Goal: Task Accomplishment & Management: Manage account settings

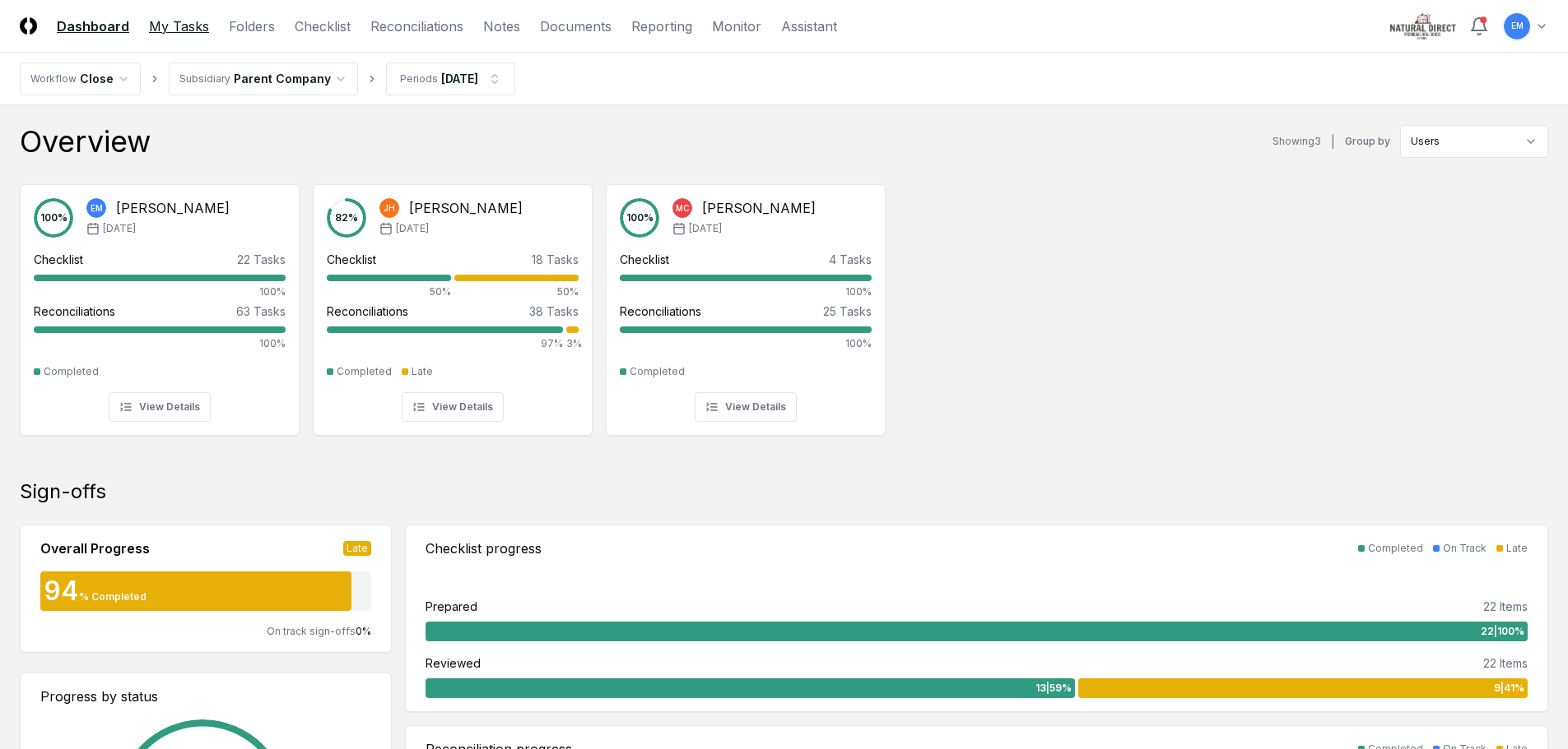
click at [188, 30] on link "My Tasks" at bounding box center [178, 25] width 60 height 19
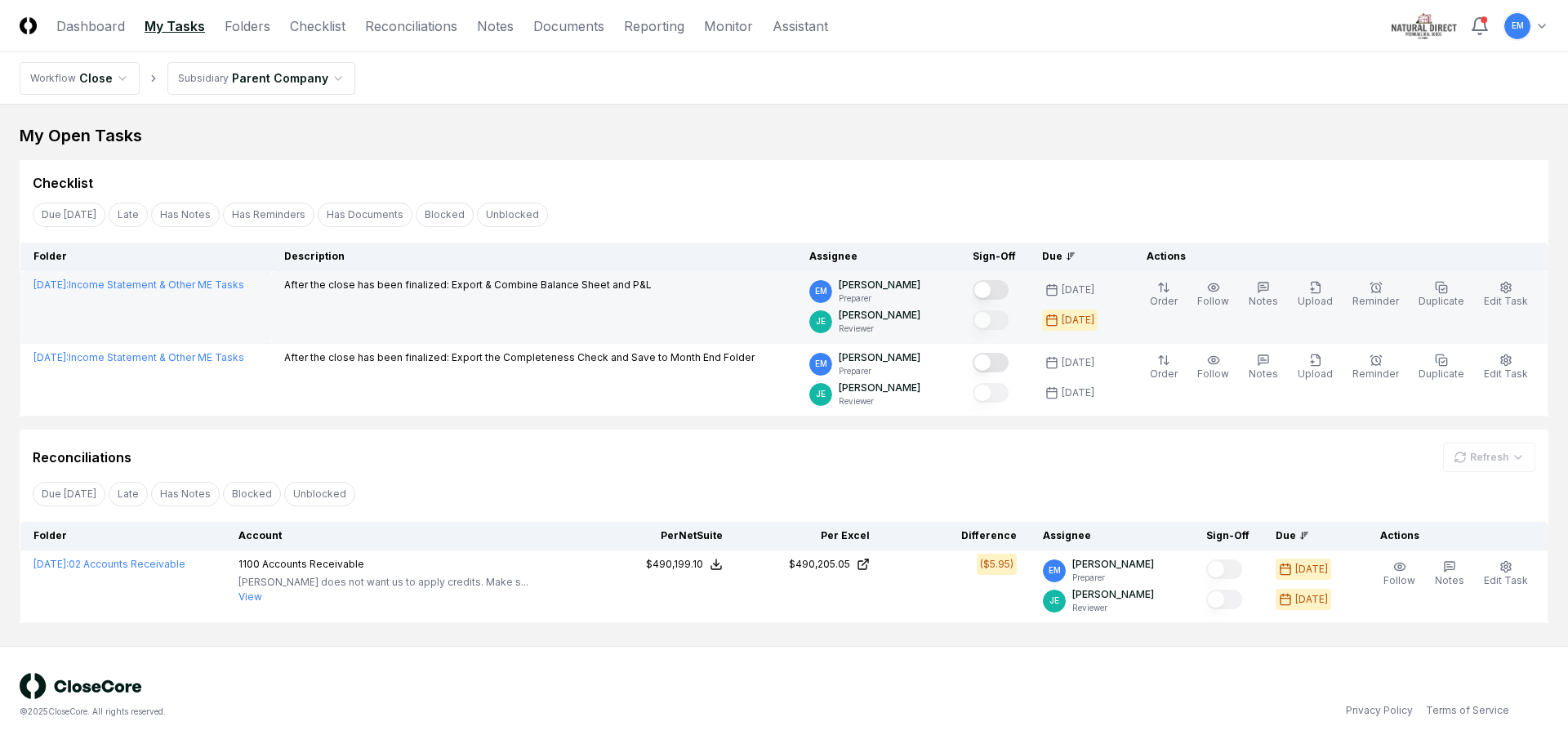
click at [1009, 288] on button "Mark complete" at bounding box center [990, 290] width 36 height 19
click at [1511, 278] on button "Edit Task" at bounding box center [1506, 295] width 50 height 34
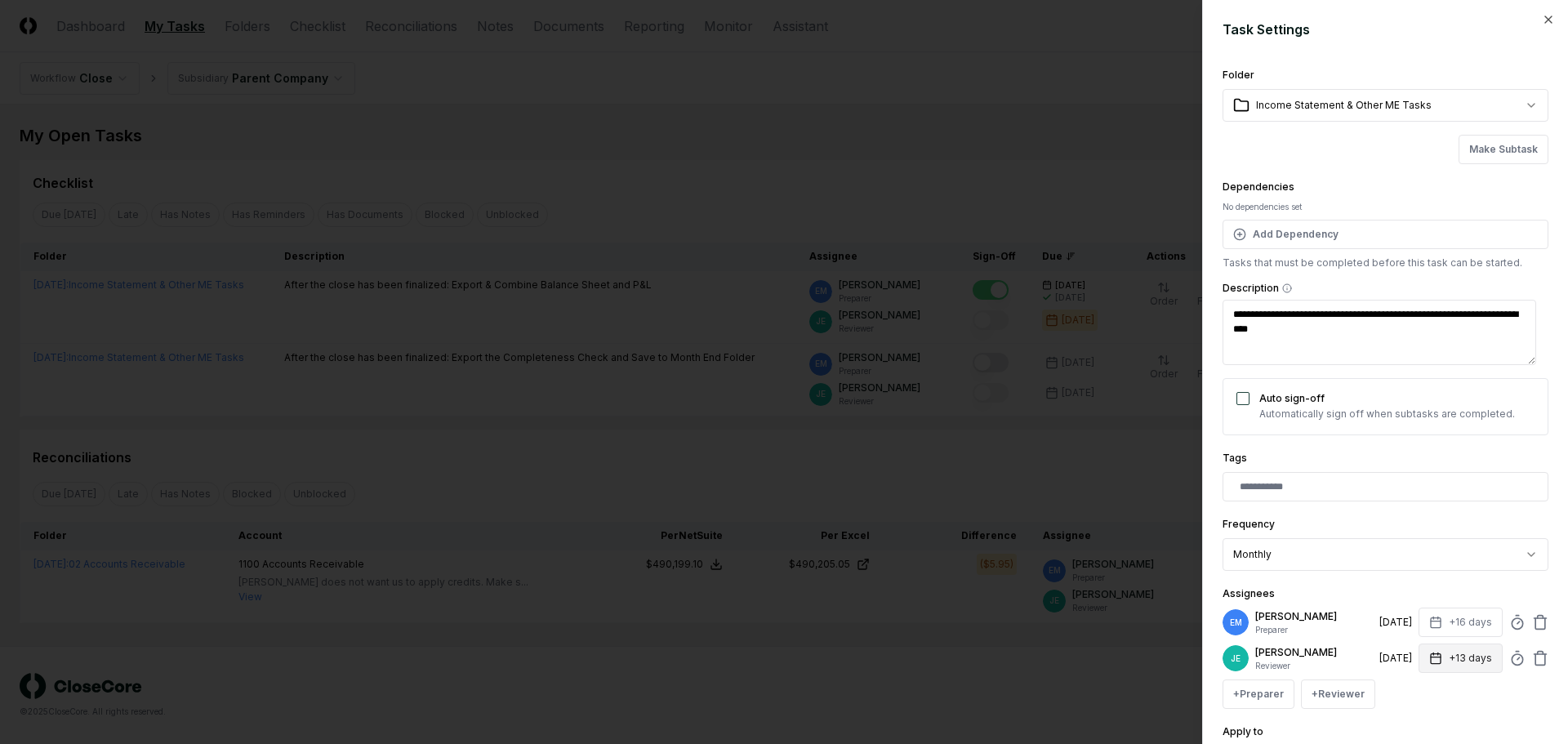
click at [1447, 659] on button "+13 days" at bounding box center [1461, 658] width 84 height 29
type textarea "*"
click at [1407, 606] on input "**" at bounding box center [1399, 610] width 57 height 29
type input "**"
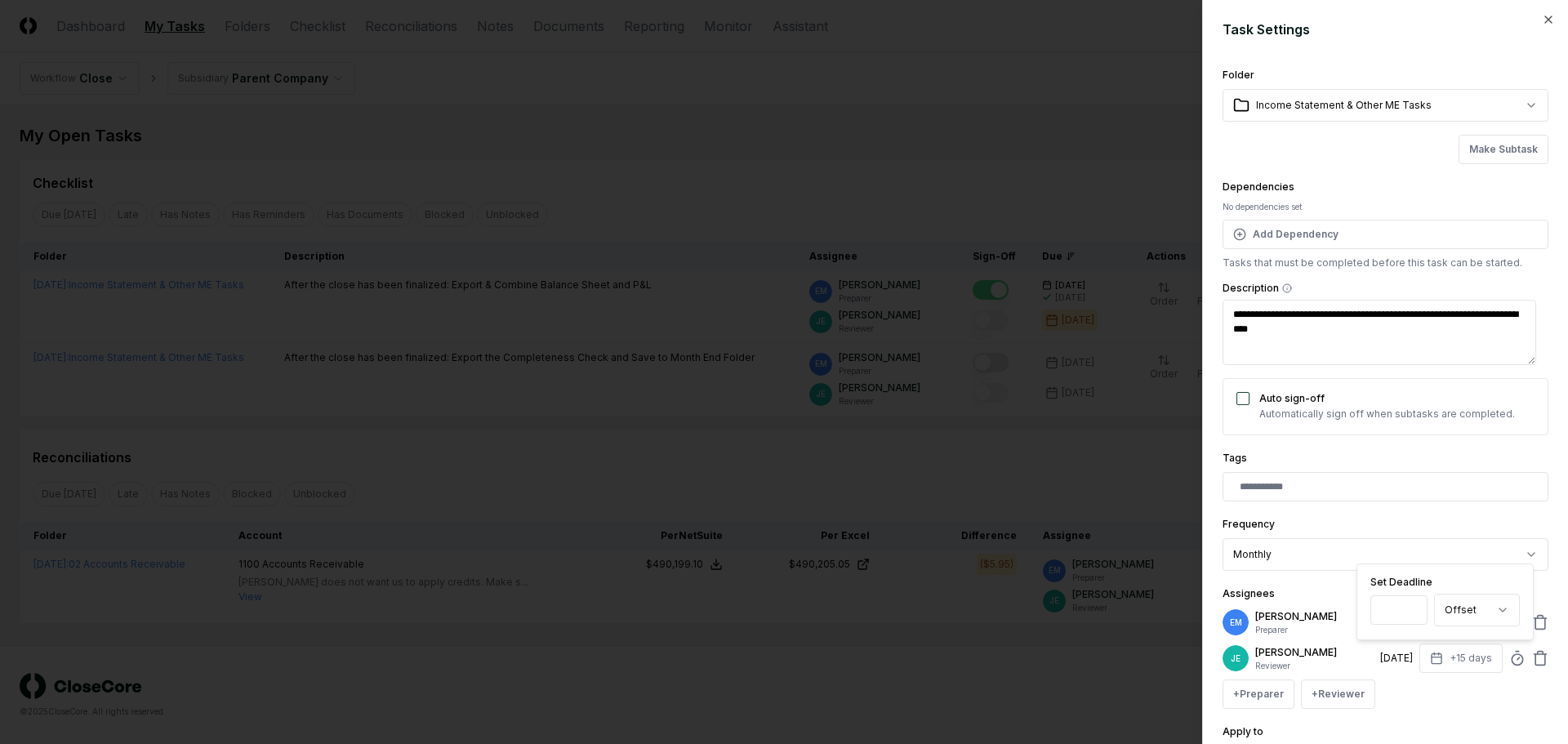
click at [1407, 606] on input "**" at bounding box center [1399, 610] width 57 height 29
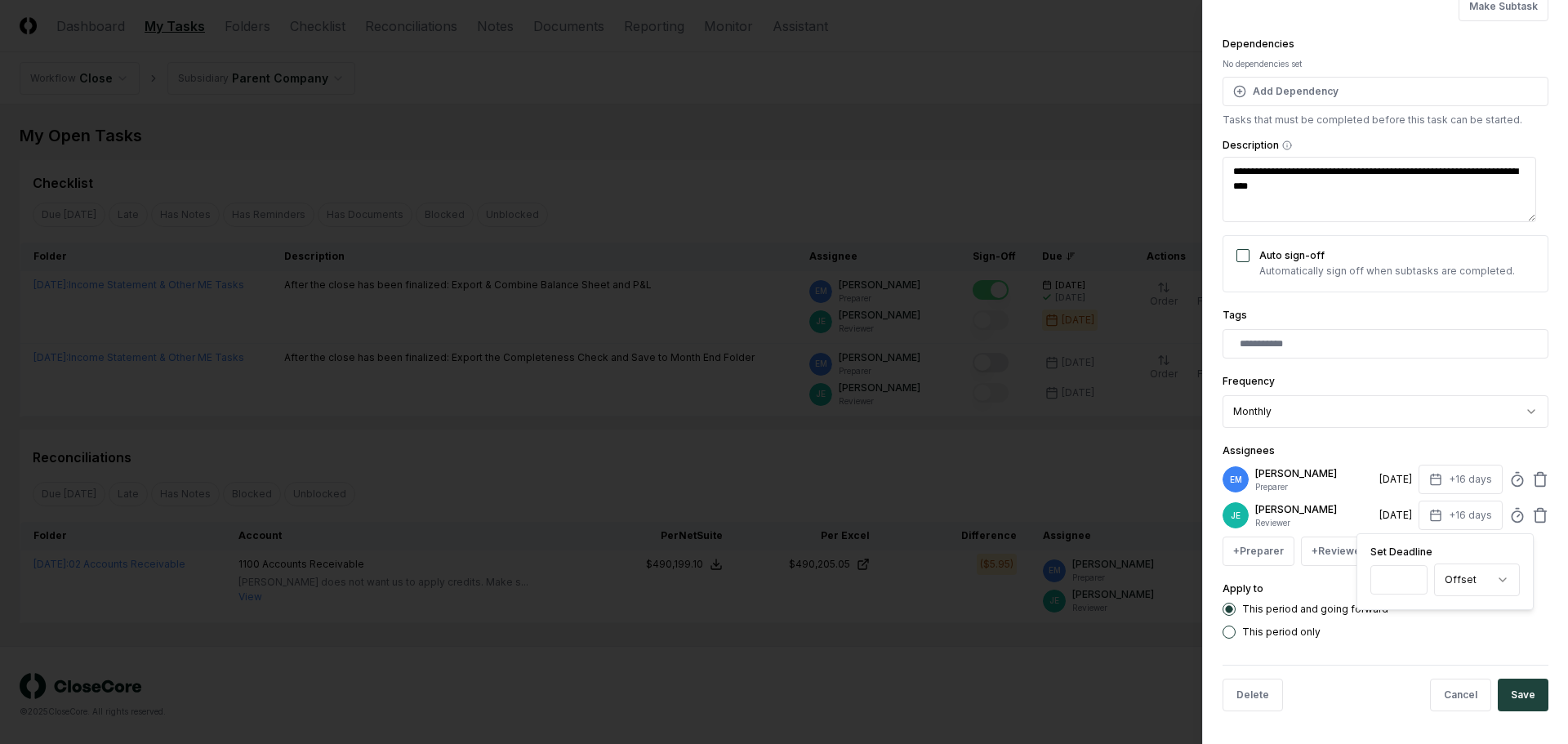
drag, startPoint x: 1530, startPoint y: 704, endPoint x: 1474, endPoint y: 659, distance: 71.8
click at [1524, 704] on button "Save" at bounding box center [1524, 695] width 50 height 33
type textarea "*"
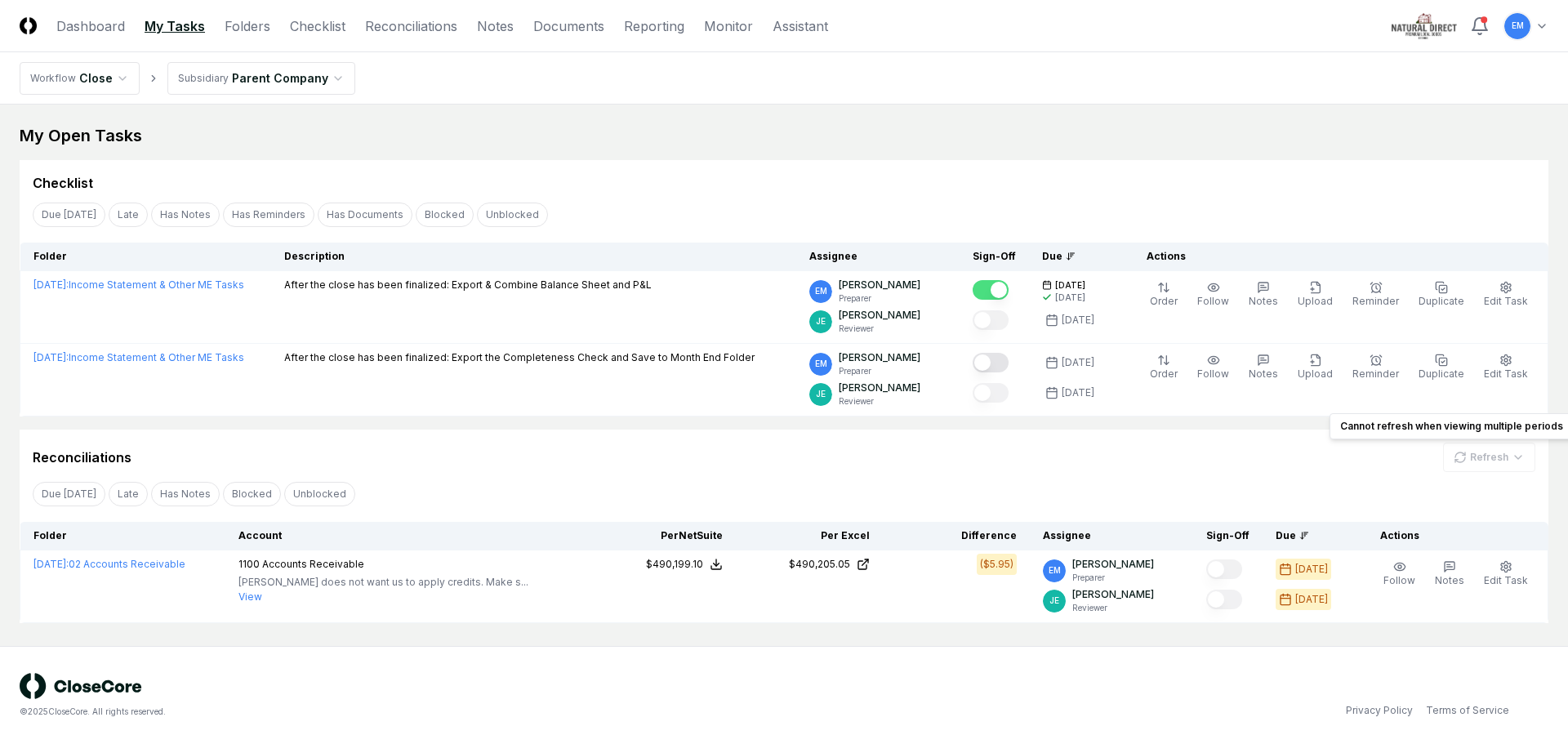
click at [1511, 465] on div "Refresh" at bounding box center [1489, 457] width 92 height 29
click at [1114, 487] on div "Due [DATE] Late Has Notes Blocked Unblocked Clear Filter" at bounding box center [784, 494] width 1529 height 30
drag, startPoint x: 259, startPoint y: 28, endPoint x: 251, endPoint y: 30, distance: 8.2
click at [259, 28] on link "Folders" at bounding box center [248, 25] width 45 height 19
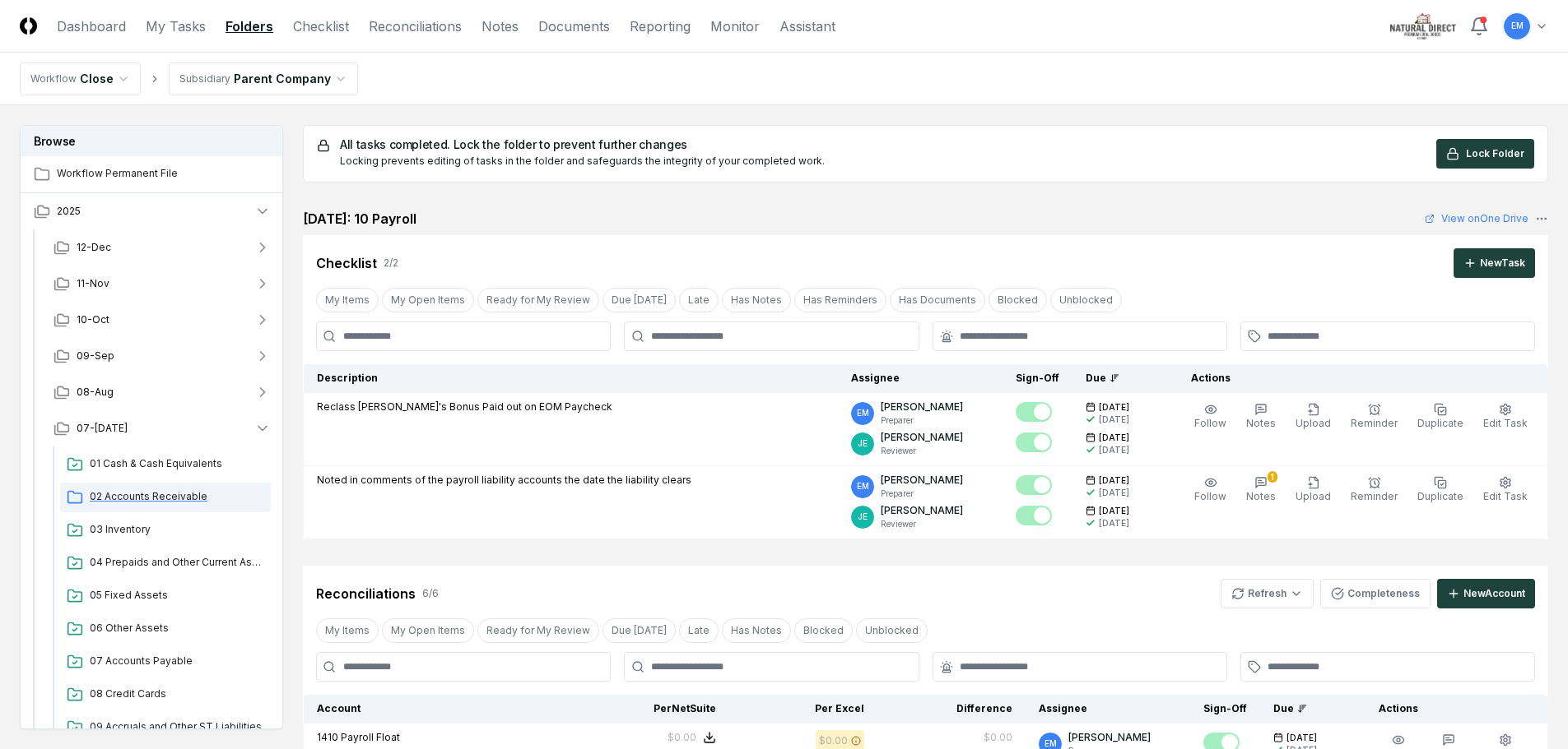
click at [143, 495] on span "02 Accounts Receivable" at bounding box center [177, 497] width 174 height 15
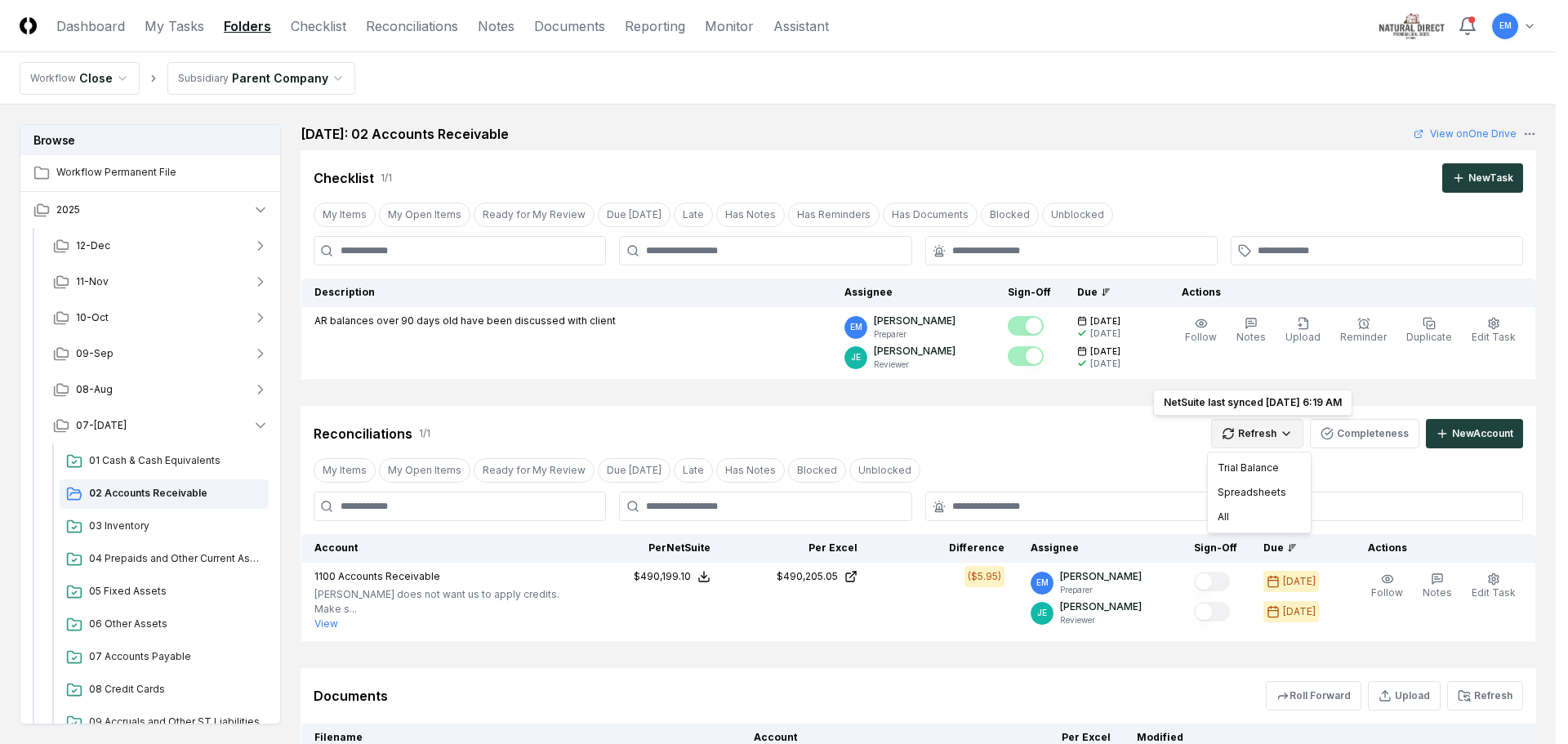
click at [1293, 429] on html "CloseCore Dashboard My Tasks Folders Checklist Reconciliations Notes Documents …" at bounding box center [784, 500] width 1568 height 1000
click at [1249, 518] on div "All" at bounding box center [1259, 516] width 97 height 24
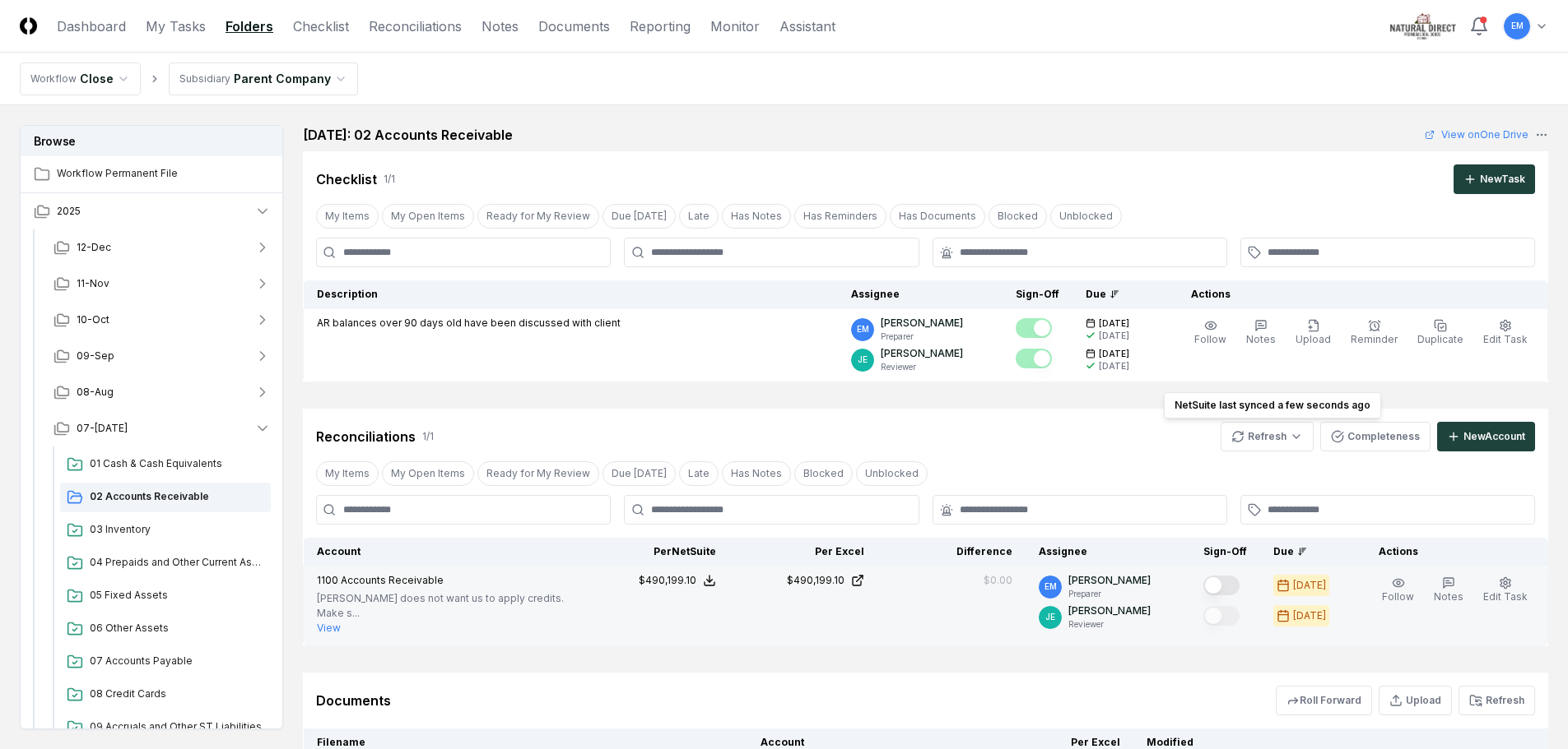
click at [1239, 586] on button "Mark complete" at bounding box center [1221, 585] width 36 height 19
click at [1385, 433] on button "Completeness" at bounding box center [1375, 436] width 110 height 30
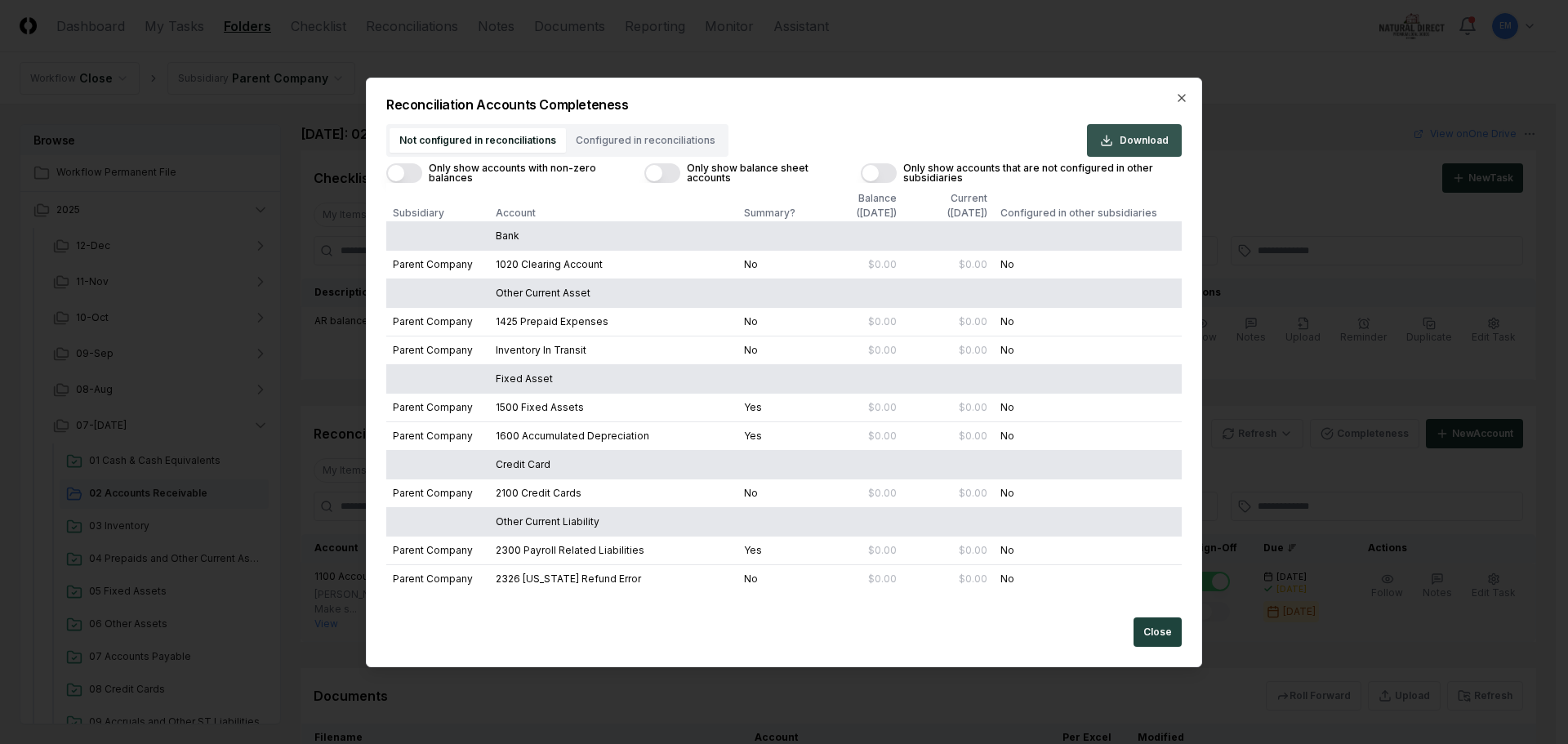
click at [1134, 141] on span "Download" at bounding box center [1144, 141] width 49 height 15
click at [1165, 634] on button "Close" at bounding box center [1158, 632] width 48 height 29
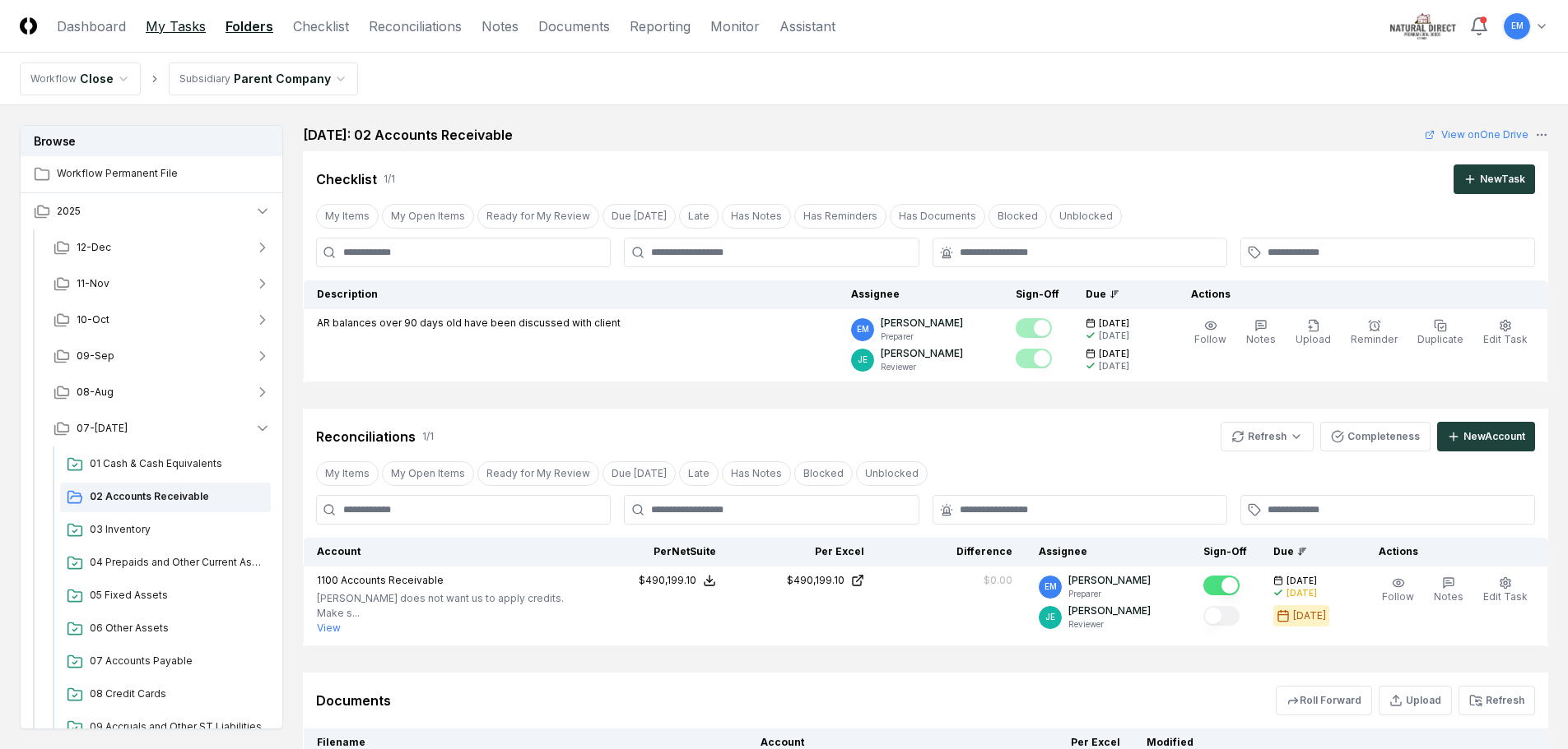
click at [188, 20] on link "My Tasks" at bounding box center [175, 25] width 60 height 19
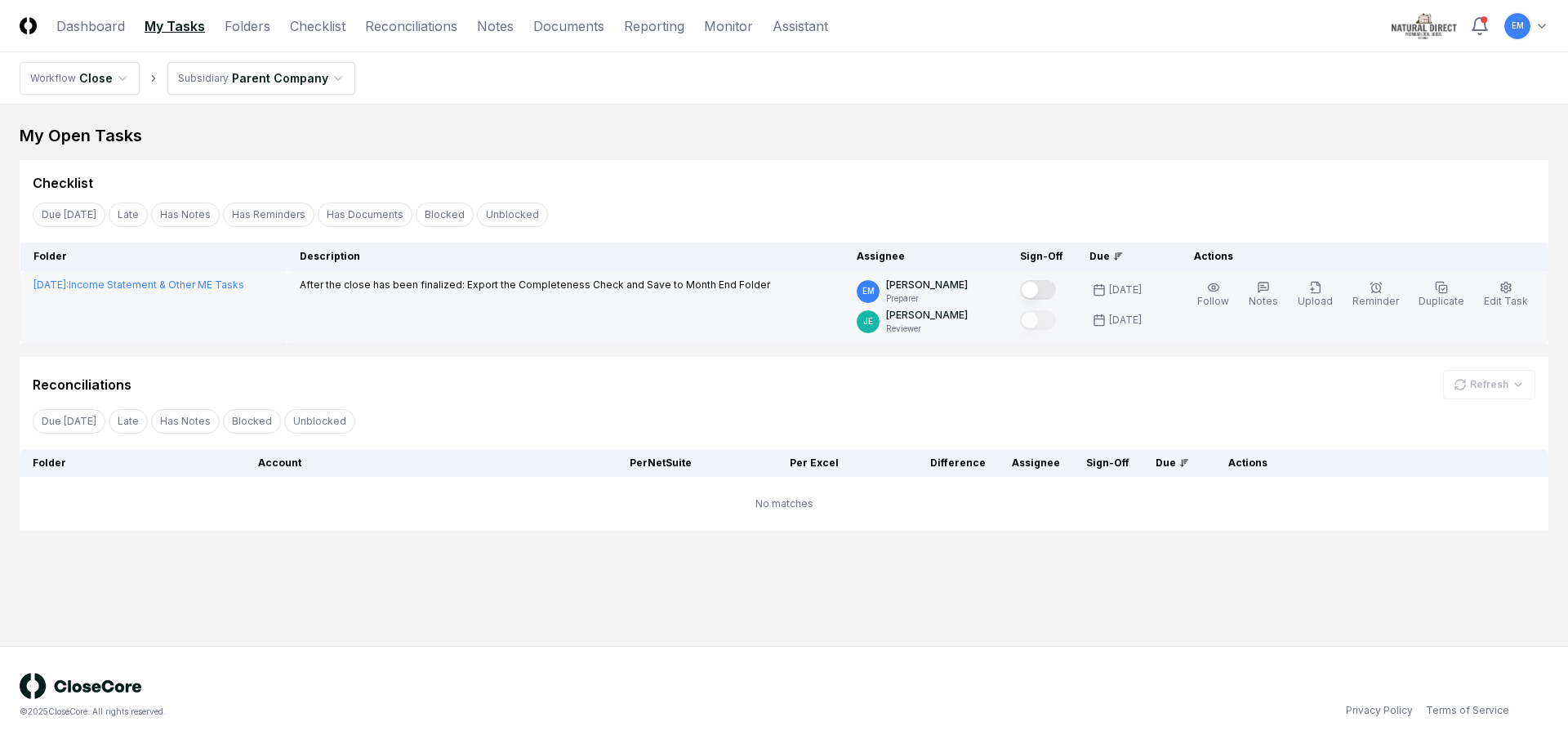
click at [1056, 290] on button "Mark complete" at bounding box center [1037, 290] width 36 height 19
click at [108, 28] on link "Dashboard" at bounding box center [91, 25] width 69 height 19
